Goal: Task Accomplishment & Management: Manage account settings

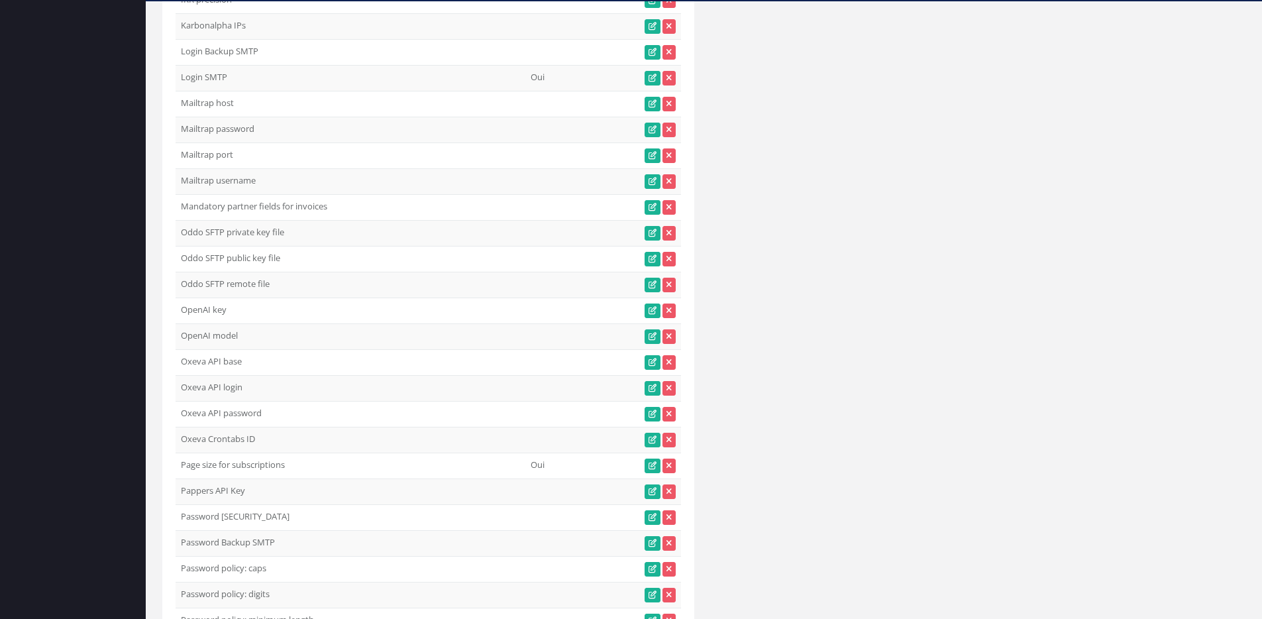
scroll to position [2836, 0]
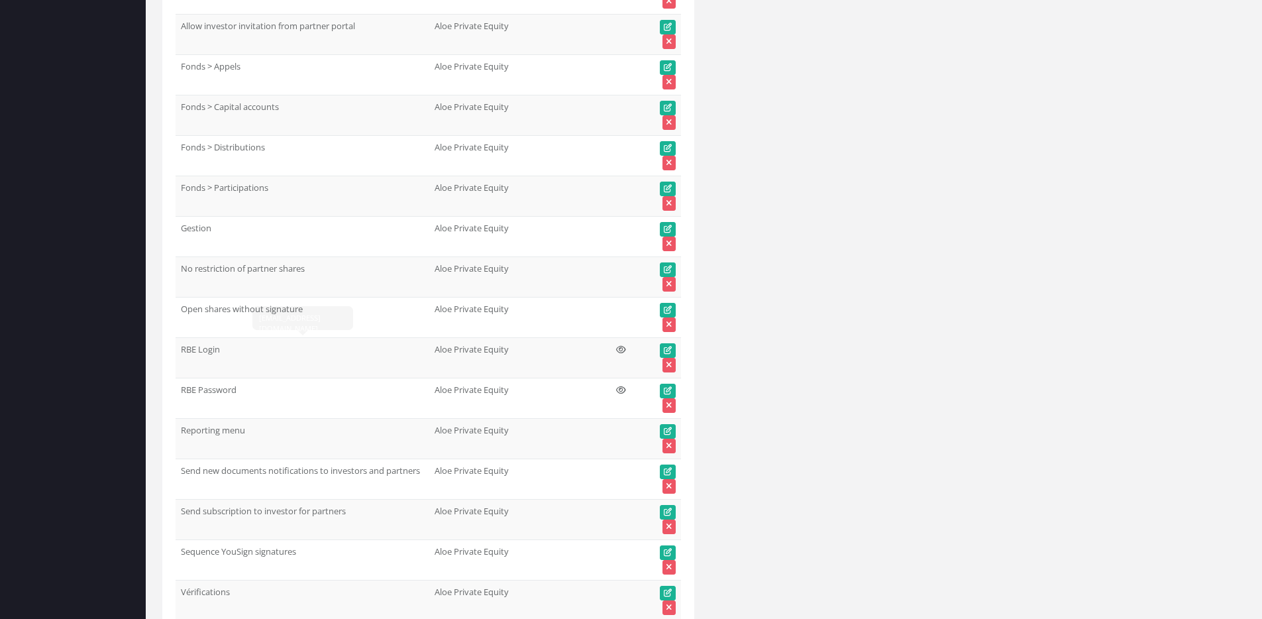
click at [246, 312] on td "Open shares without signature 1" at bounding box center [302, 317] width 254 height 40
click at [237, 306] on td "Open shares without signature" at bounding box center [302, 317] width 254 height 40
copy tr "Open shares without signature"
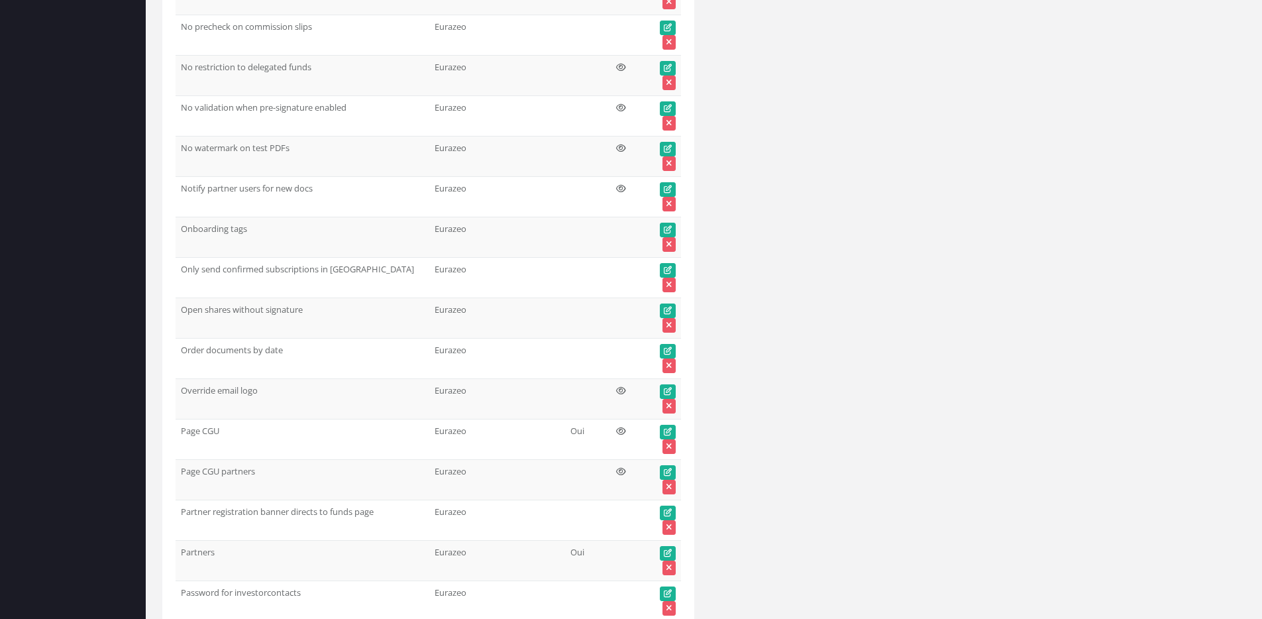
scroll to position [44006, 0]
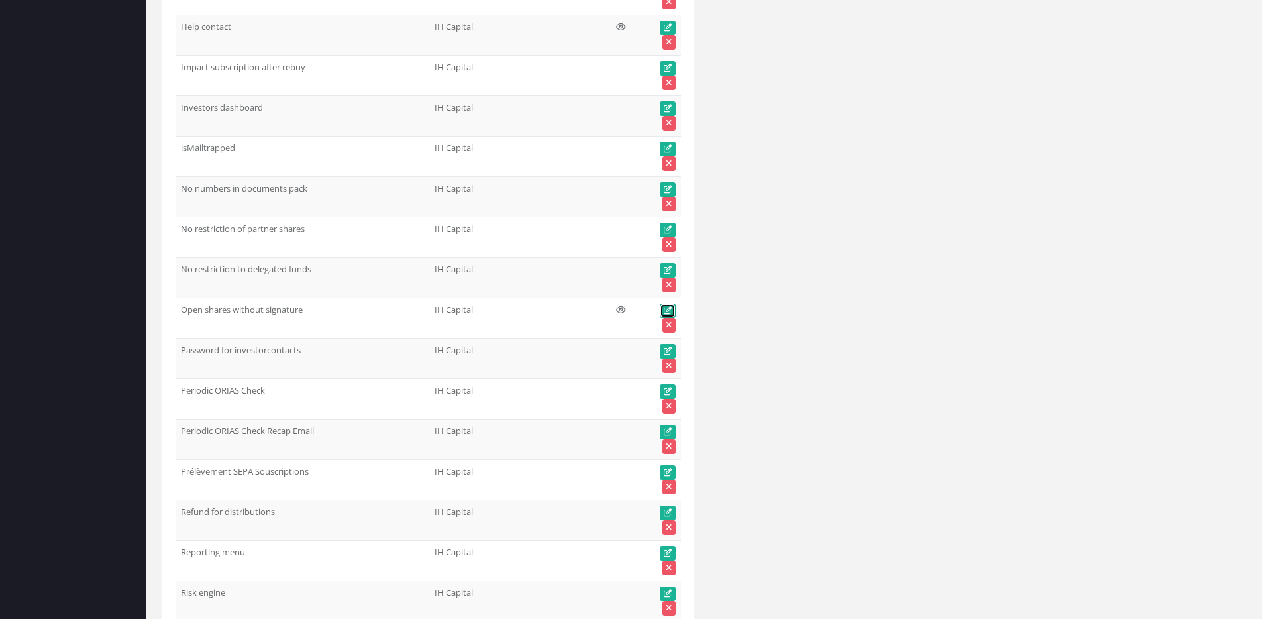
click at [662, 309] on link at bounding box center [668, 310] width 16 height 15
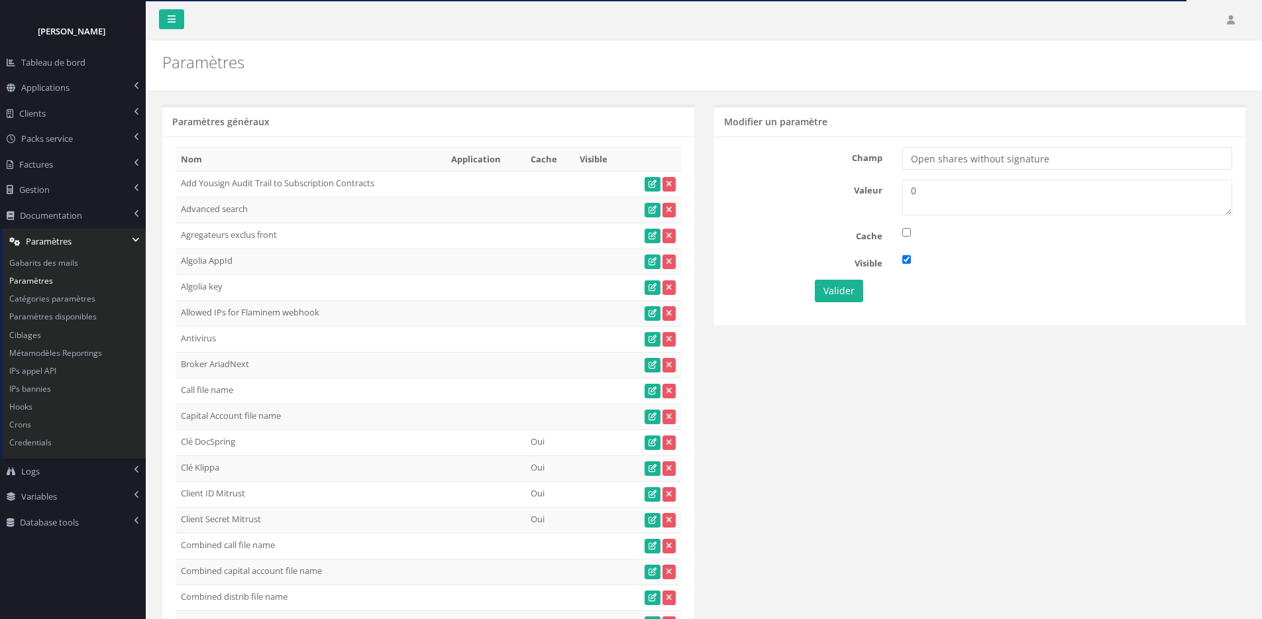
click at [730, 132] on div "Modifier un paramètre" at bounding box center [980, 121] width 532 height 32
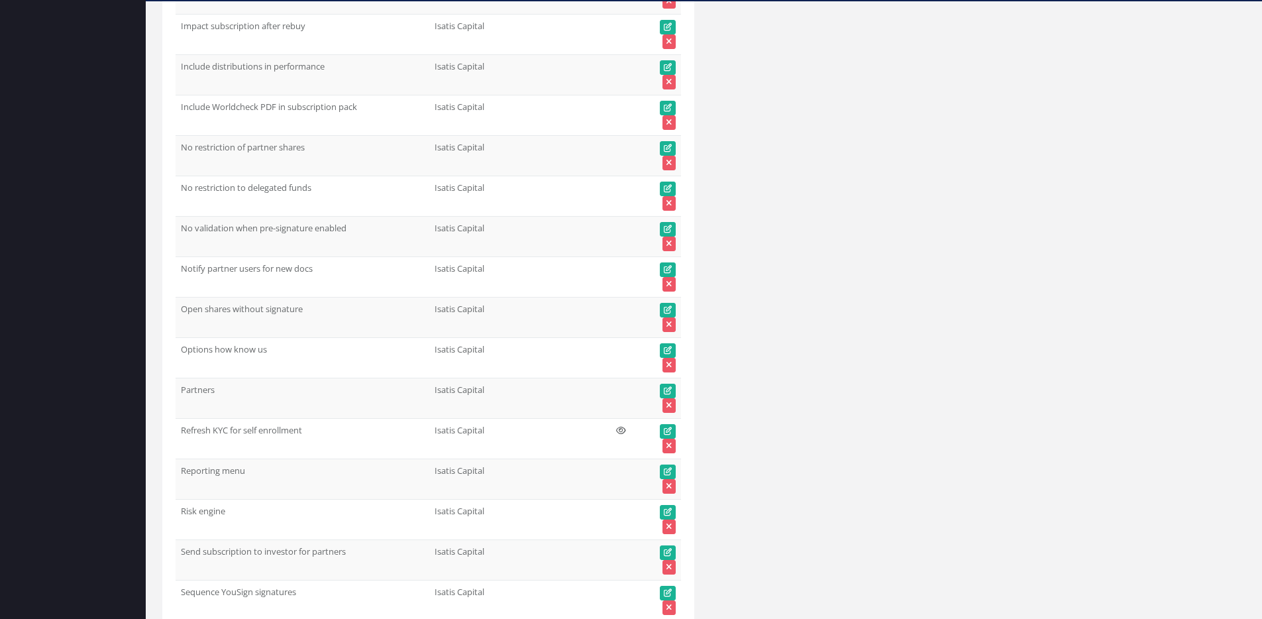
scroll to position [44006, 0]
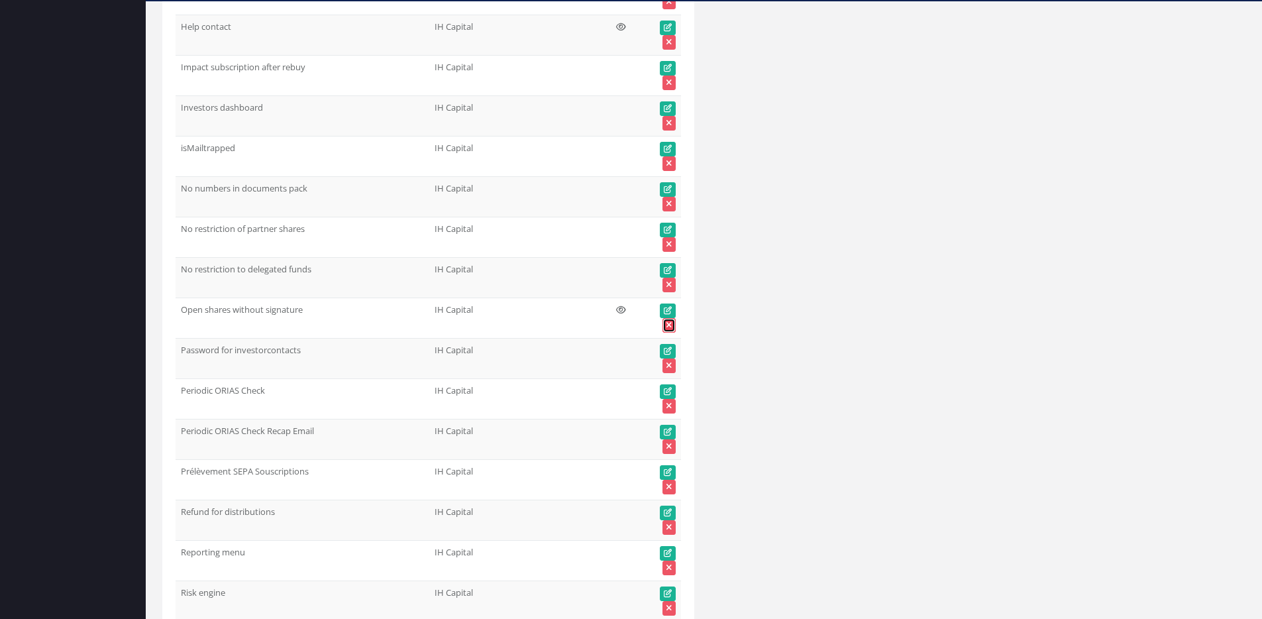
click at [670, 325] on icon at bounding box center [668, 325] width 5 height 8
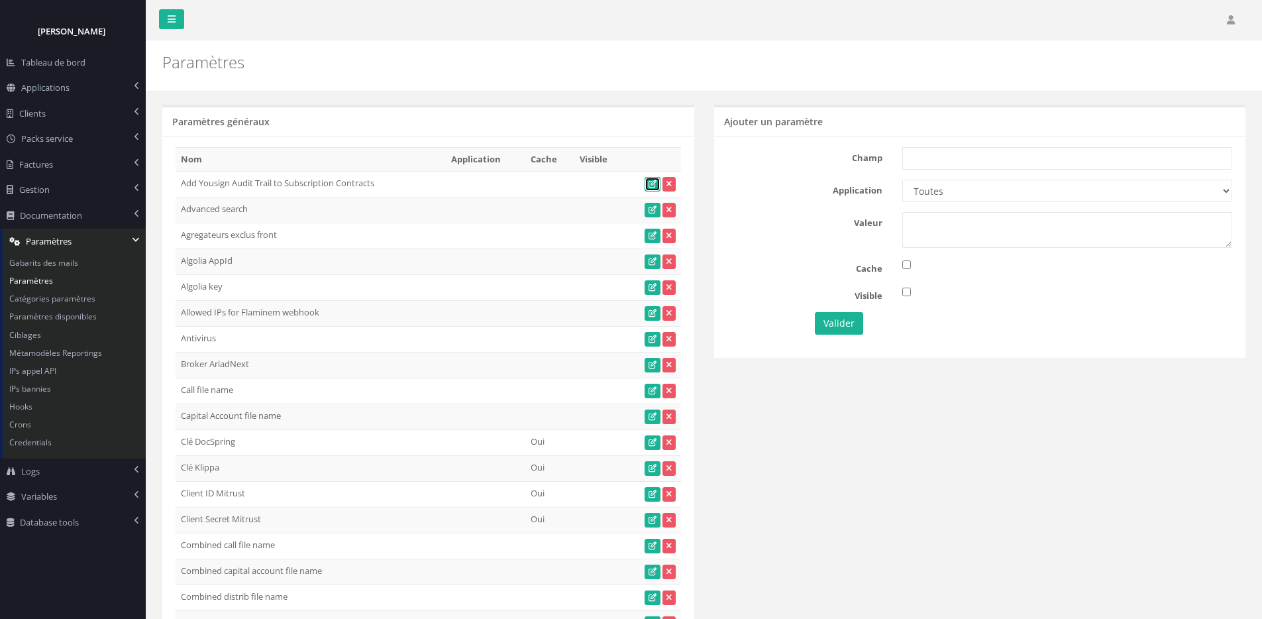
click at [655, 180] on icon at bounding box center [652, 184] width 8 height 8
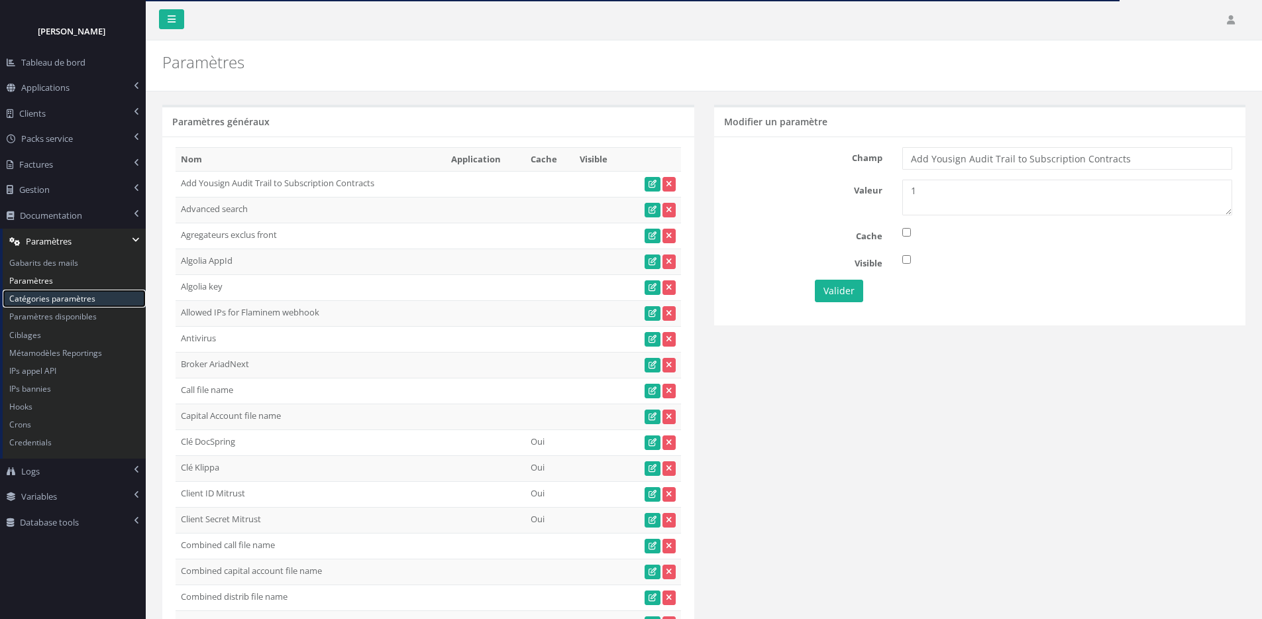
click at [78, 296] on link "Catégories paramètres" at bounding box center [74, 298] width 143 height 18
